Goal: Transaction & Acquisition: Purchase product/service

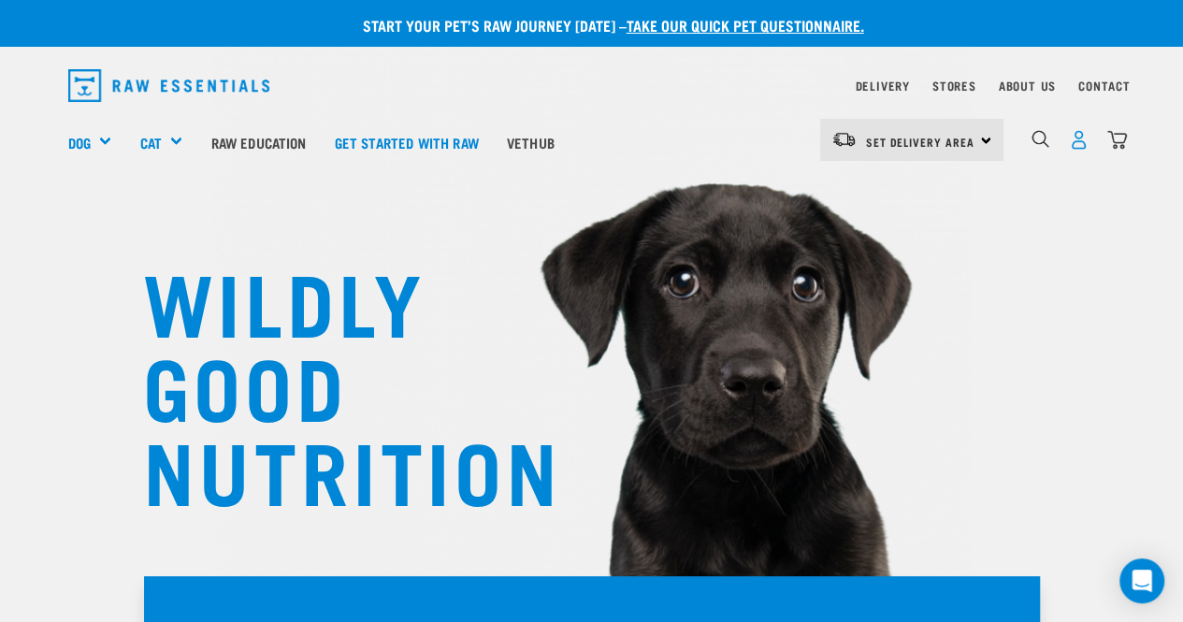
click at [1078, 142] on img "dropdown navigation" at bounding box center [1079, 140] width 20 height 20
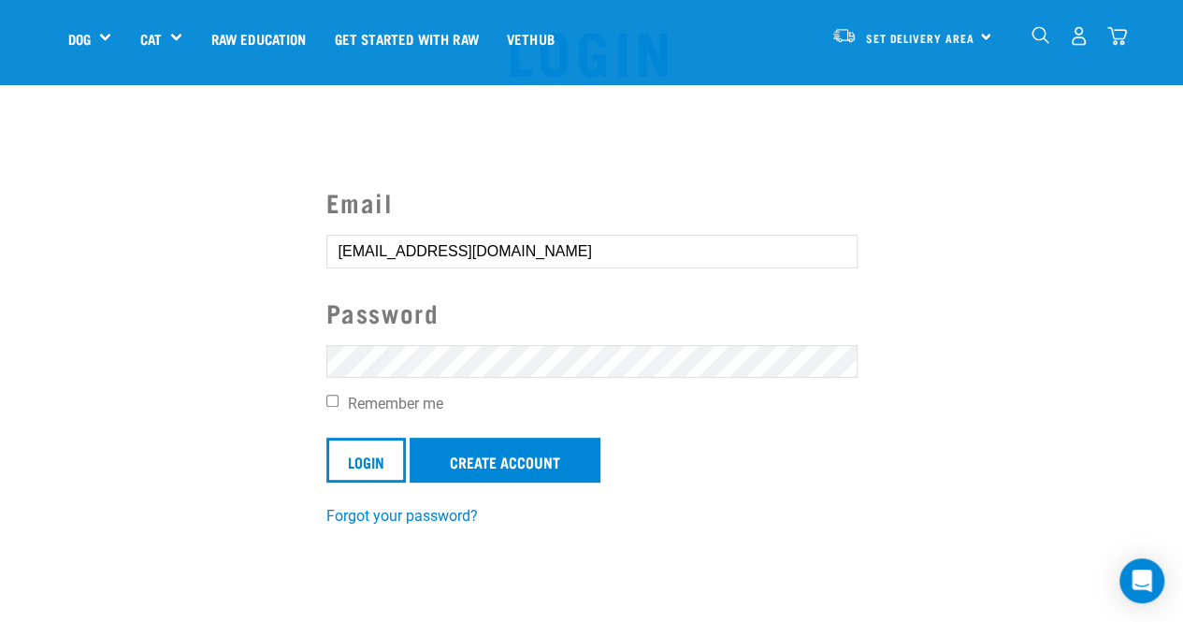
scroll to position [94, 0]
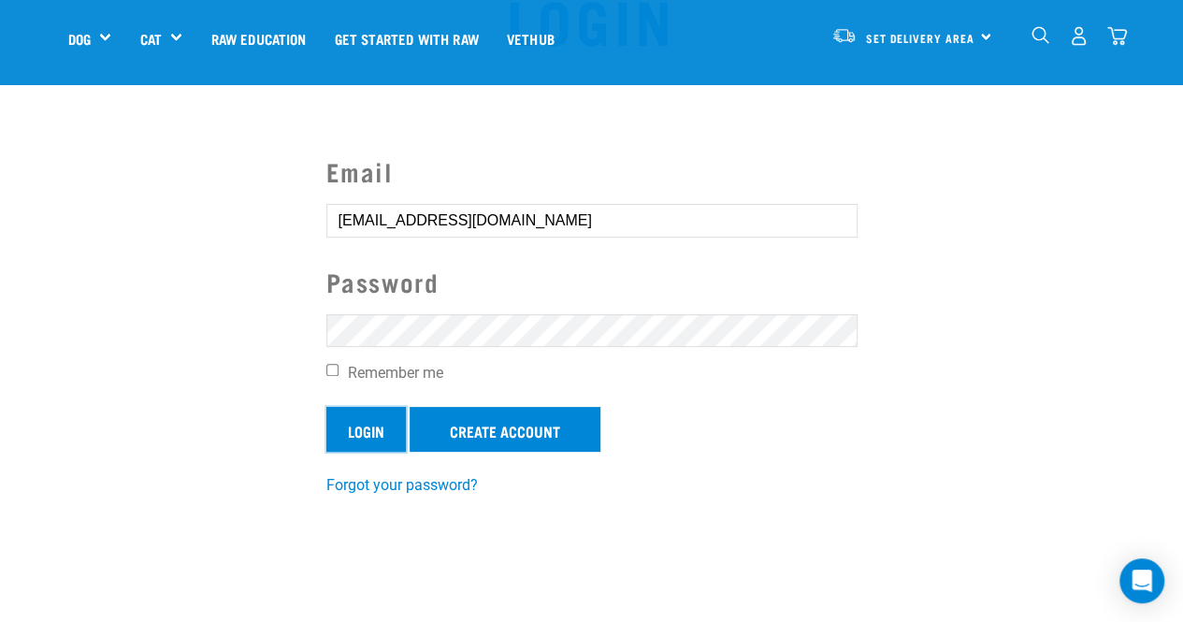
click at [365, 439] on input "Login" at bounding box center [366, 429] width 80 height 45
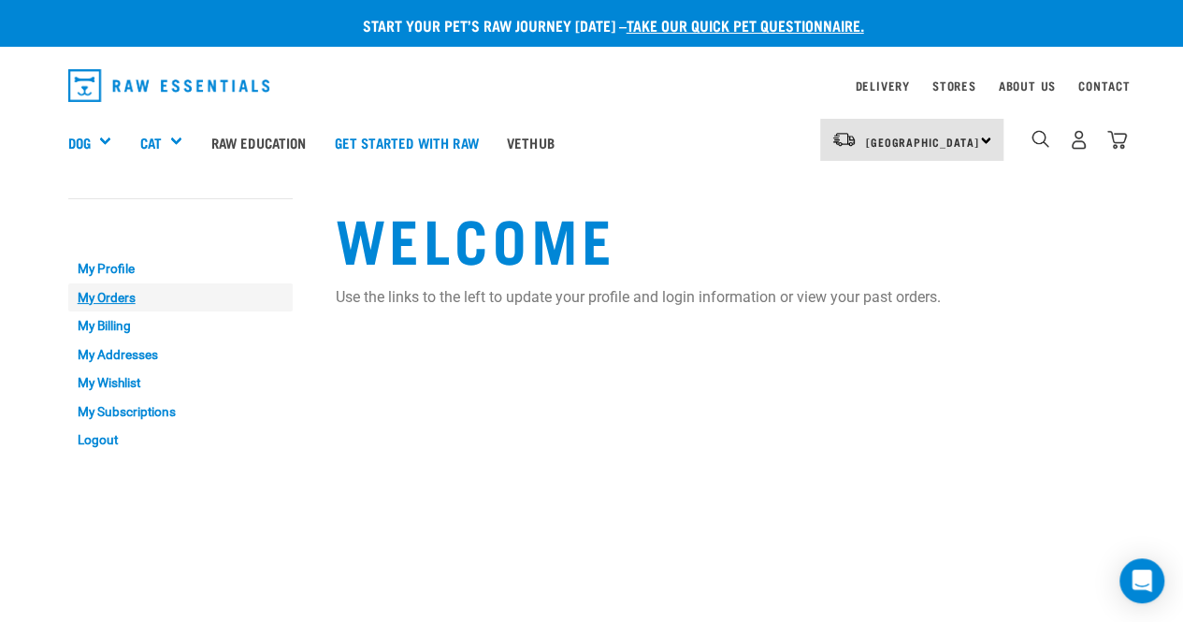
click at [88, 297] on link "My Orders" at bounding box center [180, 297] width 224 height 29
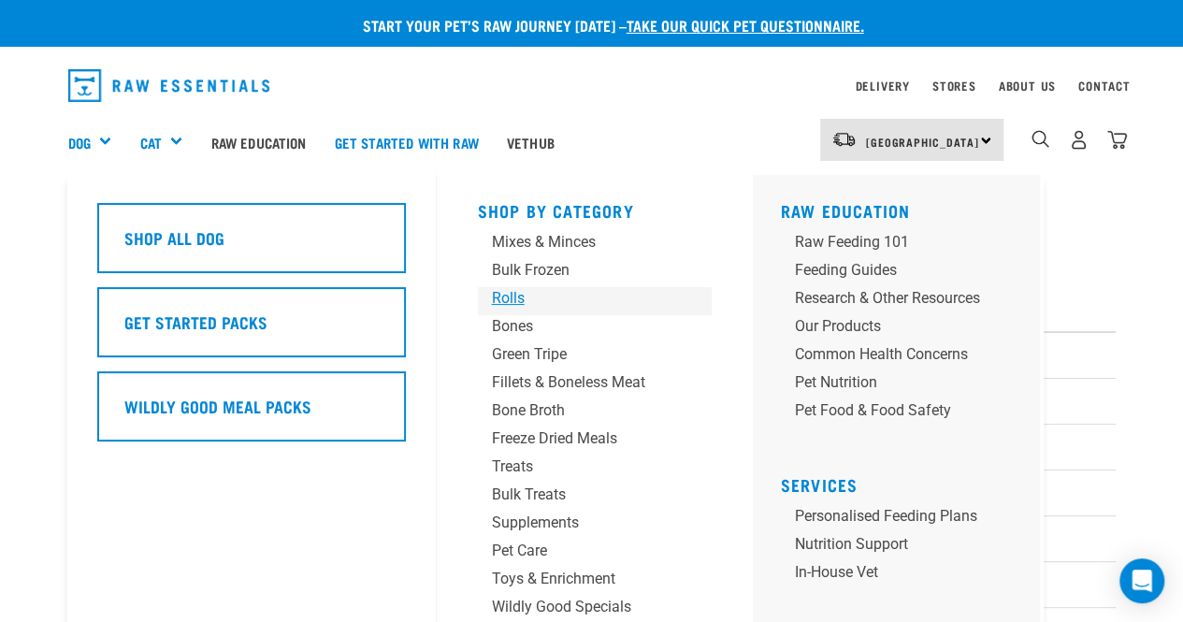
click at [516, 298] on div "Rolls" at bounding box center [579, 298] width 175 height 22
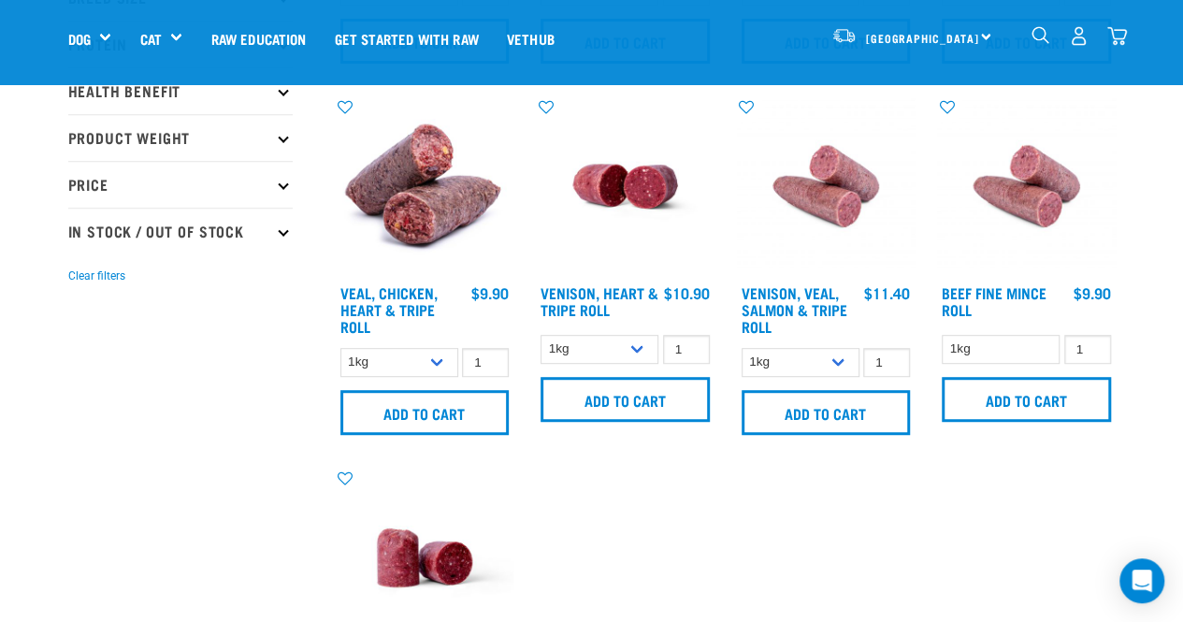
scroll to position [468, 0]
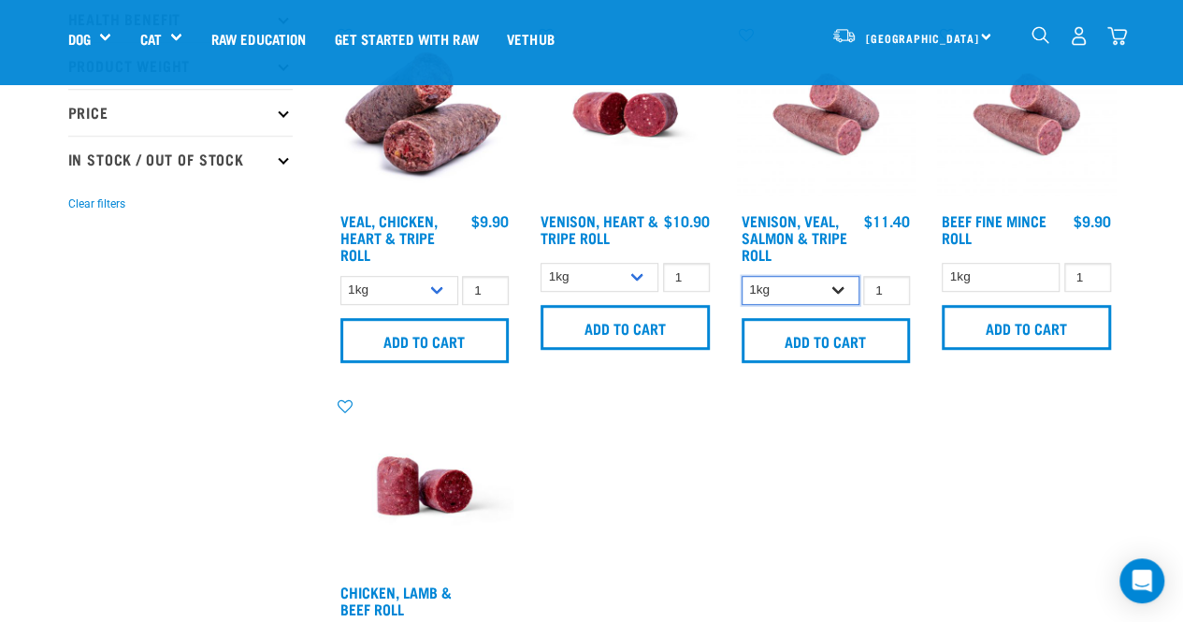
click at [843, 288] on select "1kg Bulk (10kg)" at bounding box center [801, 290] width 118 height 29
select select "336057"
click at [742, 276] on select "1kg Bulk (10kg)" at bounding box center [801, 290] width 118 height 29
click at [887, 285] on input "2" at bounding box center [886, 290] width 47 height 29
type input "3"
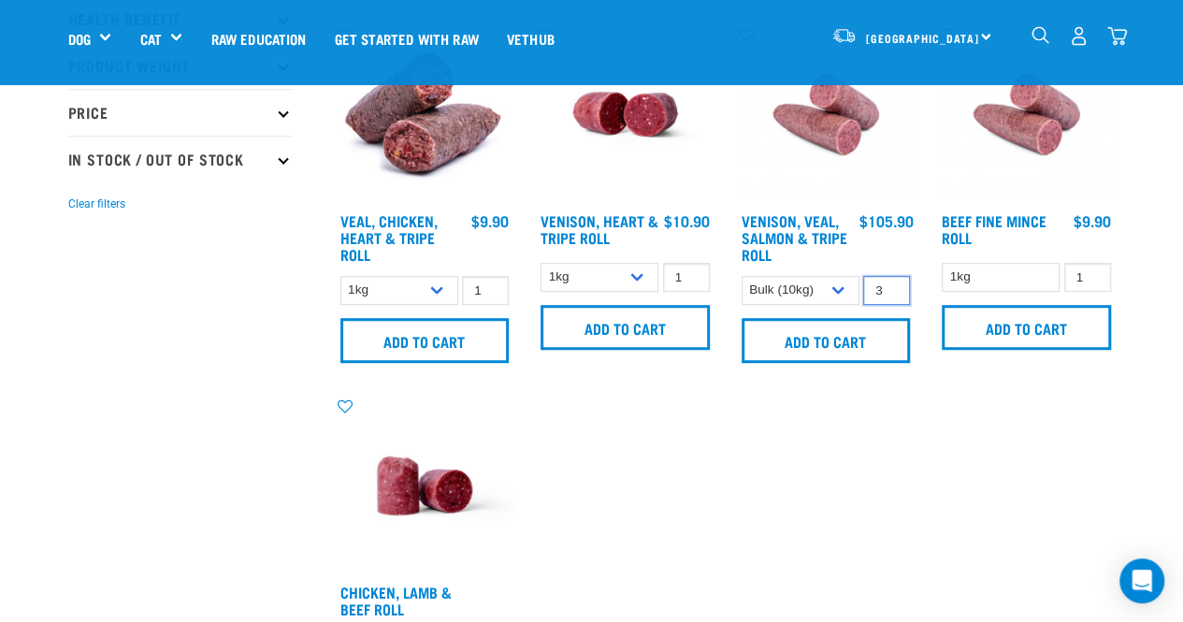
click at [887, 285] on input "3" at bounding box center [886, 290] width 47 height 29
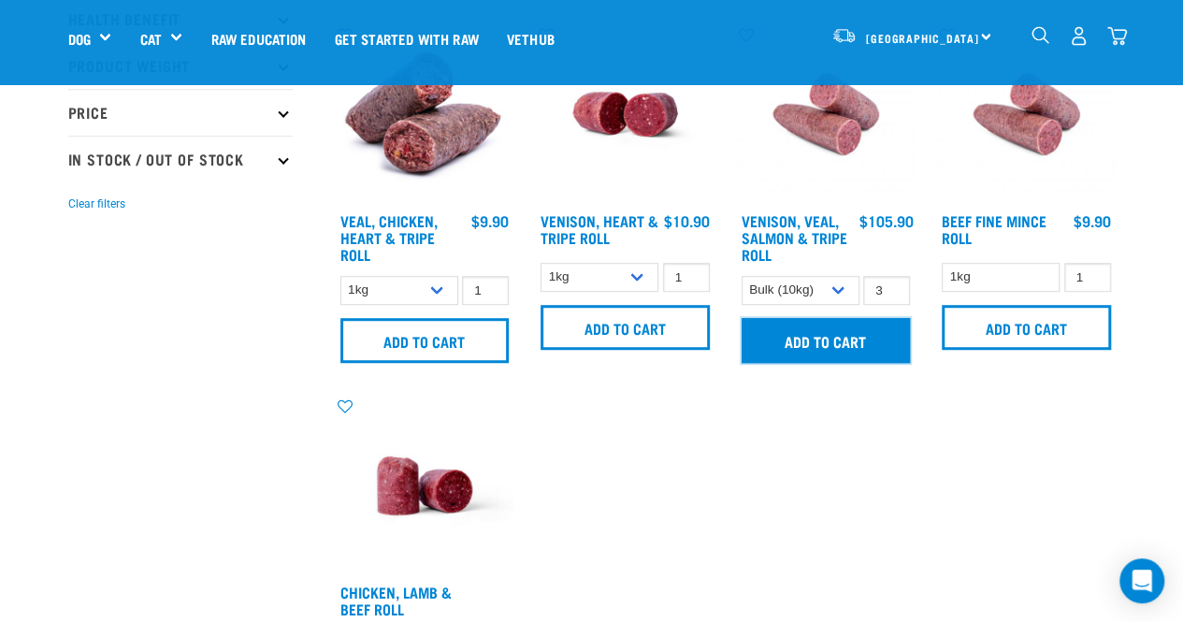
click at [840, 342] on input "Add to cart" at bounding box center [826, 340] width 169 height 45
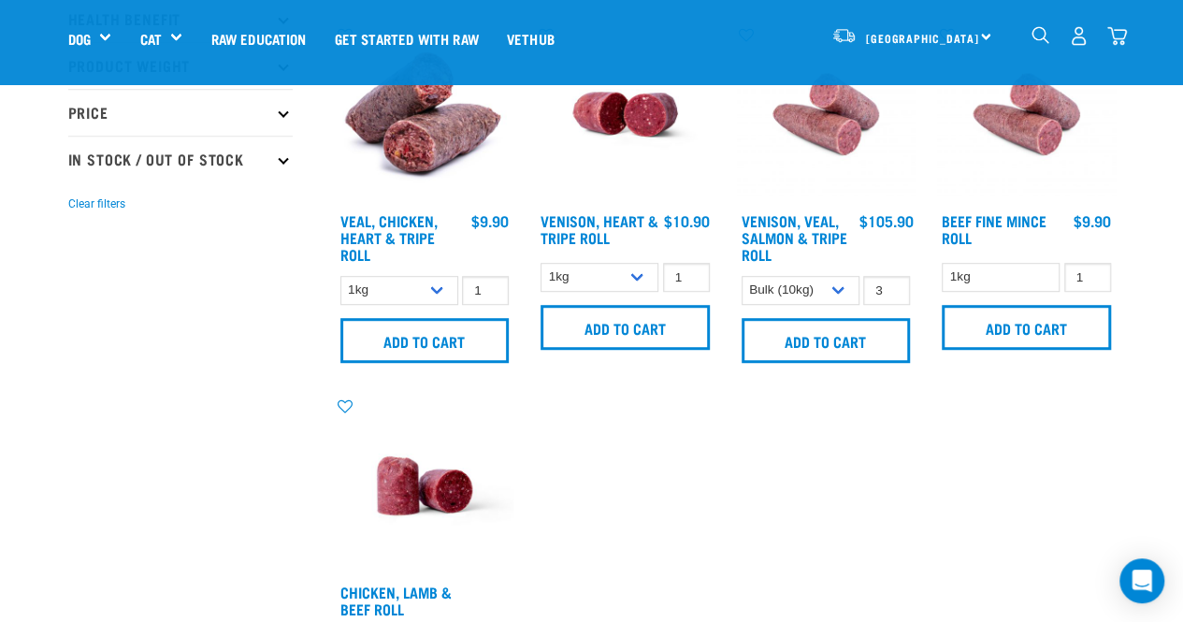
click at [1115, 36] on img "dropdown navigation" at bounding box center [1117, 36] width 20 height 20
click at [1119, 37] on img "dropdown navigation" at bounding box center [1117, 36] width 20 height 20
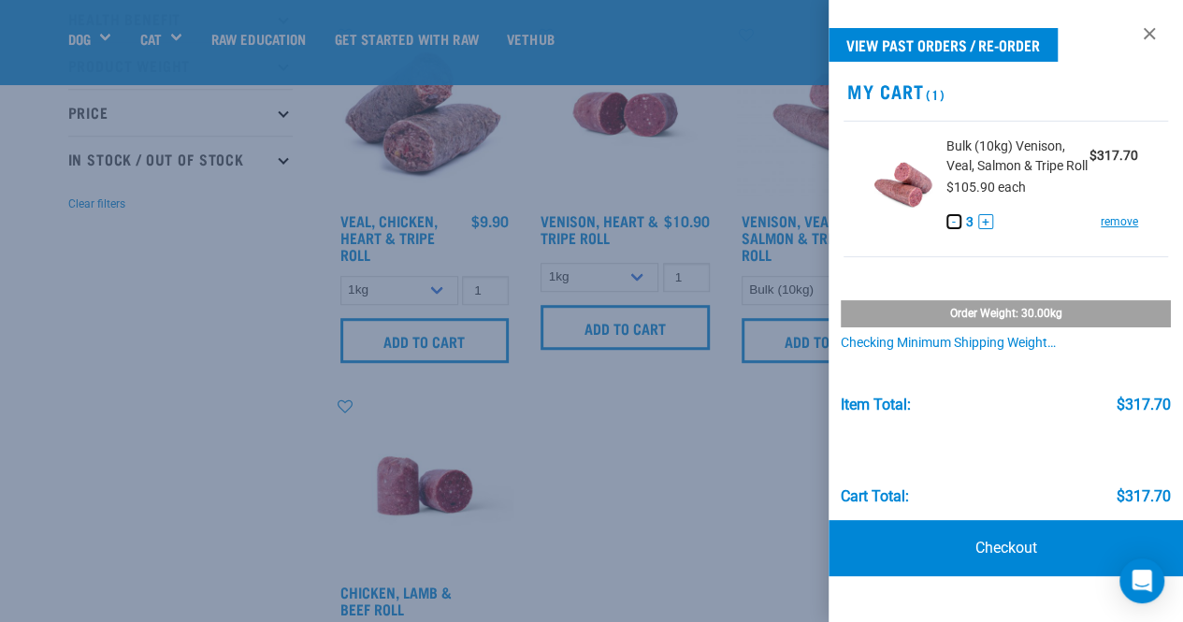
click at [951, 221] on button "-" at bounding box center [954, 221] width 15 height 15
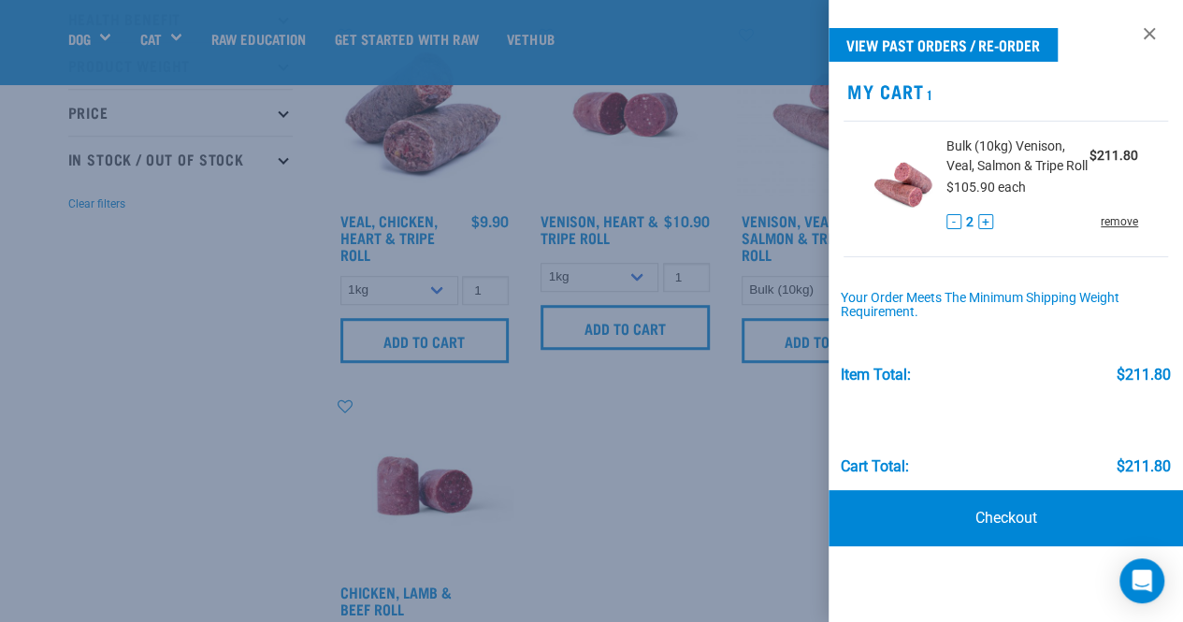
click at [1119, 218] on link "remove" at bounding box center [1119, 221] width 37 height 17
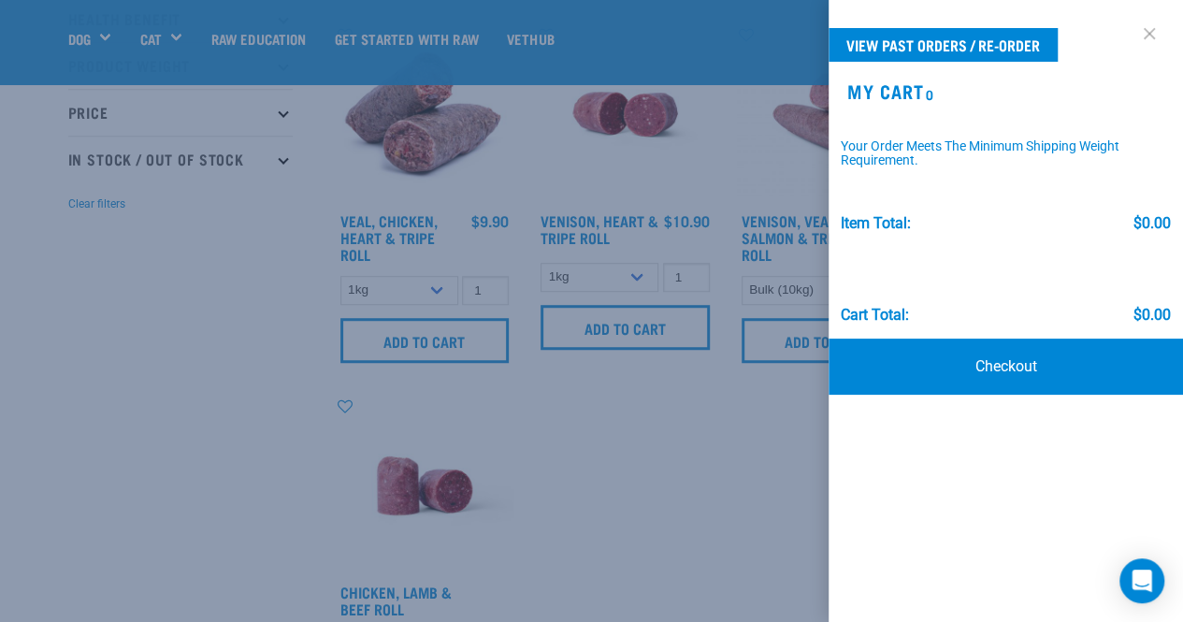
click at [1146, 33] on link at bounding box center [1150, 34] width 30 height 30
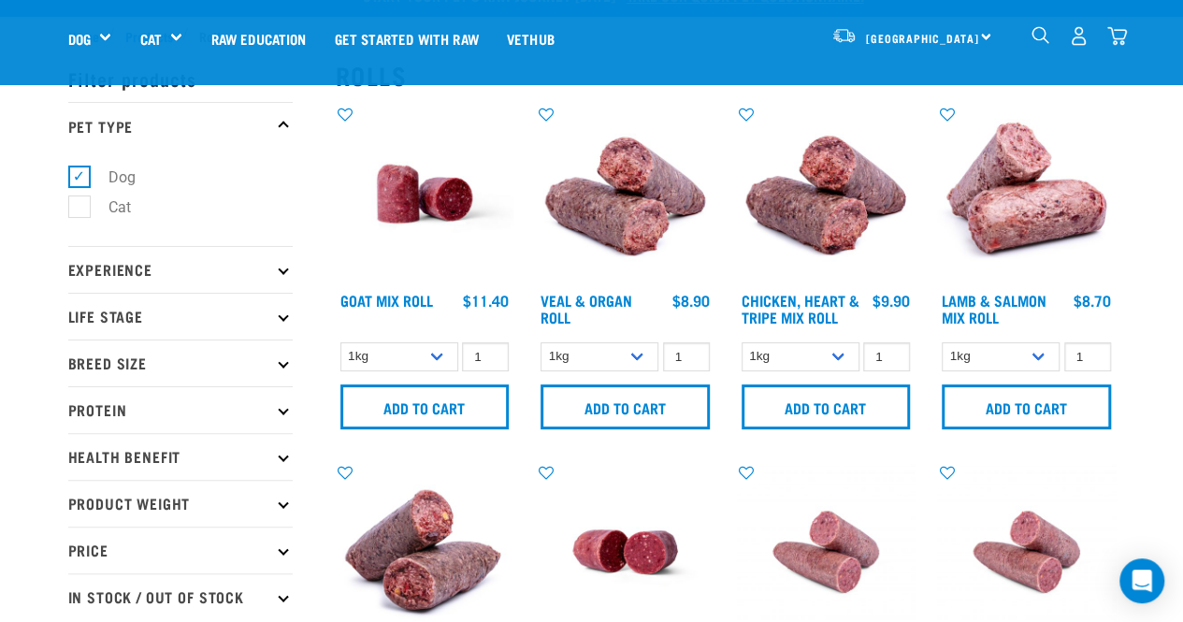
scroll to position [0, 0]
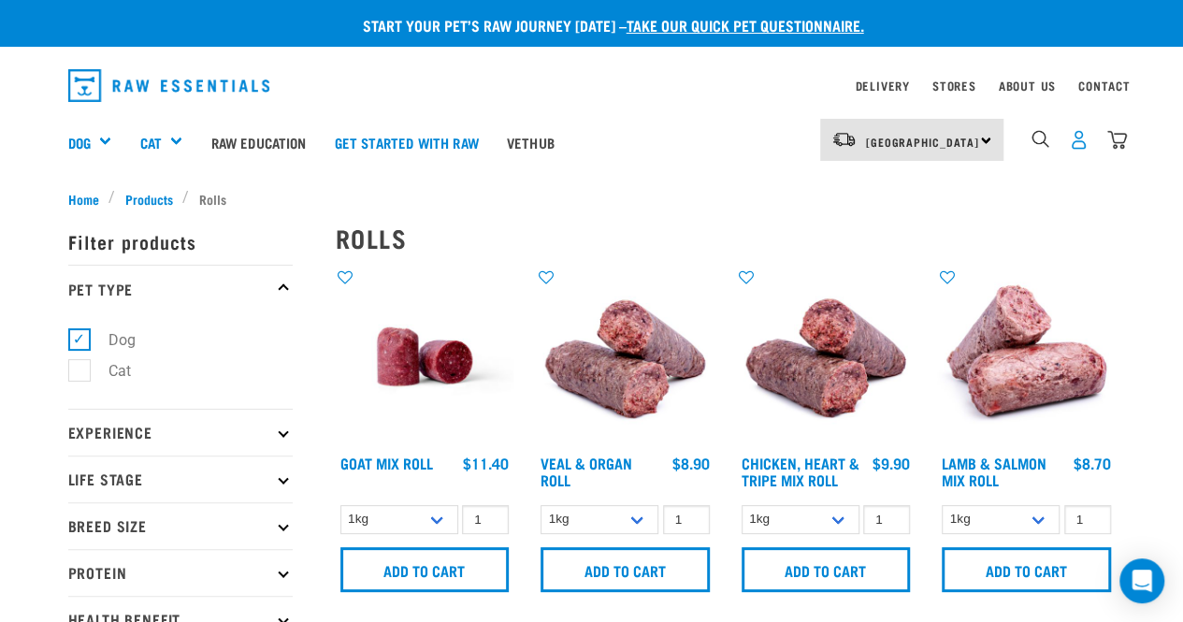
click at [1078, 143] on img "dropdown navigation" at bounding box center [1079, 140] width 20 height 20
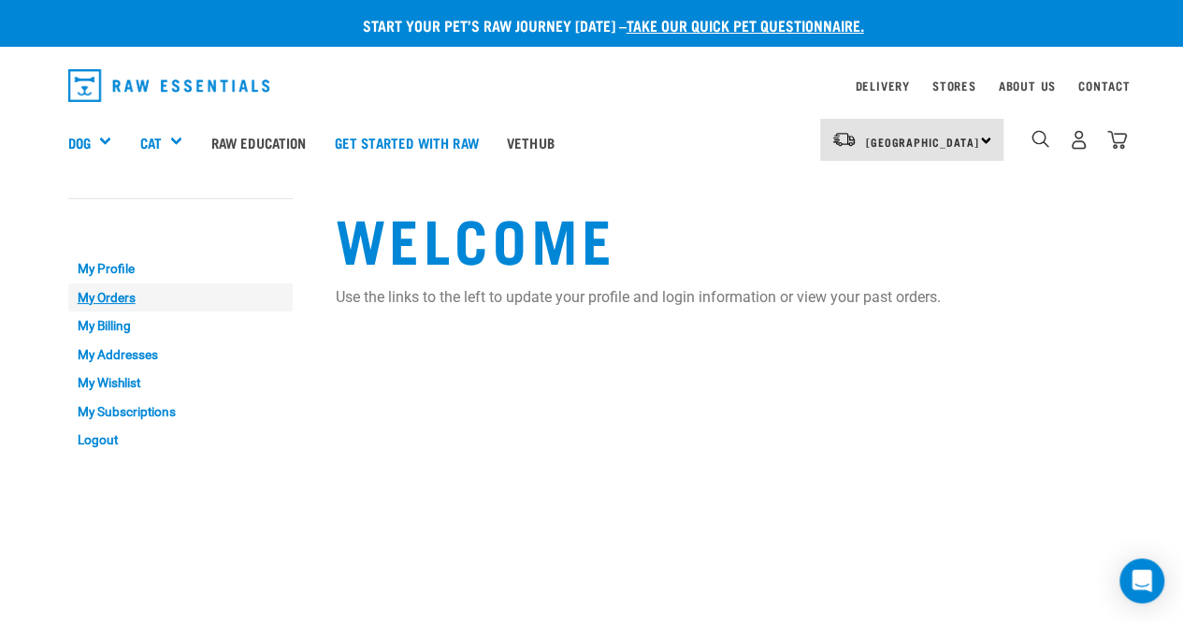
click at [90, 296] on link "My Orders" at bounding box center [180, 297] width 224 height 29
